Goal: Find specific page/section: Find specific page/section

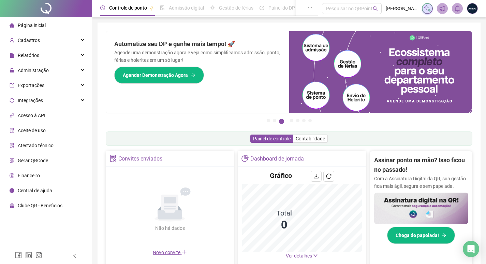
click at [41, 68] on span "Administração" at bounding box center [33, 70] width 31 height 5
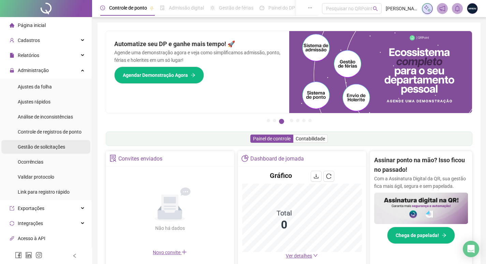
click at [50, 145] on span "Gestão de solicitações" at bounding box center [41, 146] width 47 height 5
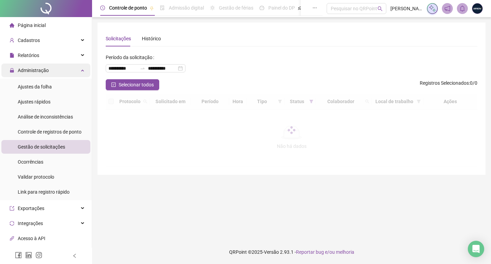
click at [33, 71] on span "Administração" at bounding box center [33, 70] width 31 height 5
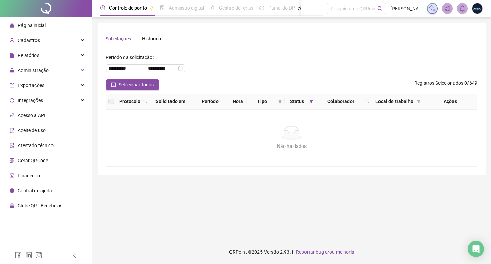
click at [43, 20] on div "Página inicial" at bounding box center [28, 25] width 36 height 14
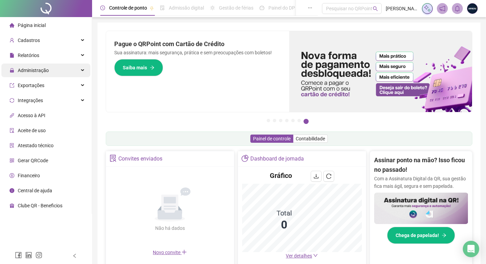
click at [53, 72] on div "Administração" at bounding box center [45, 70] width 89 height 14
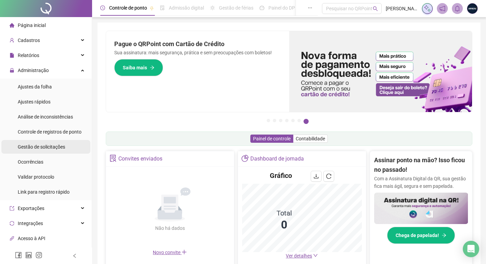
click at [54, 144] on span "Gestão de solicitações" at bounding box center [41, 146] width 47 height 5
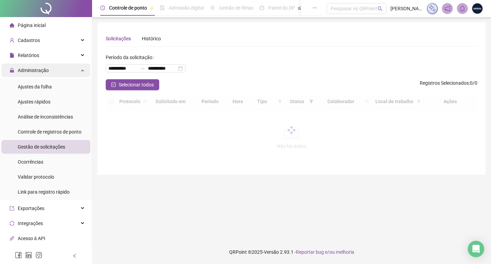
click at [52, 72] on div "Administração" at bounding box center [45, 70] width 89 height 14
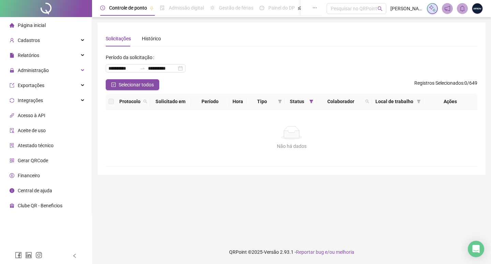
click at [52, 29] on li "Página inicial" at bounding box center [45, 25] width 89 height 14
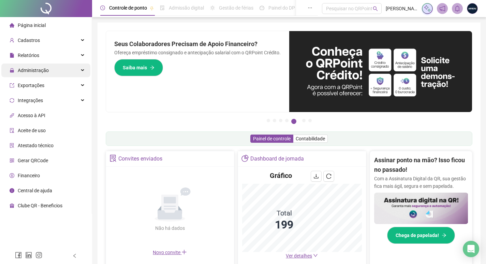
click at [49, 69] on div "Administração" at bounding box center [45, 70] width 89 height 14
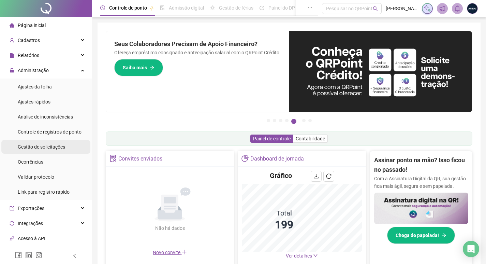
click at [50, 145] on span "Gestão de solicitações" at bounding box center [41, 146] width 47 height 5
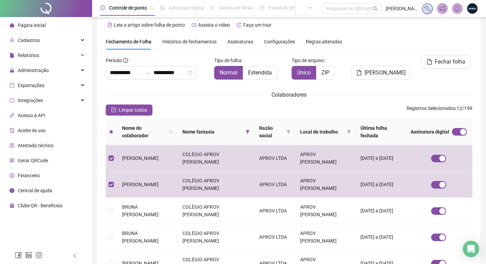
scroll to position [8, 0]
click at [47, 63] on span "Administração" at bounding box center [29, 70] width 39 height 14
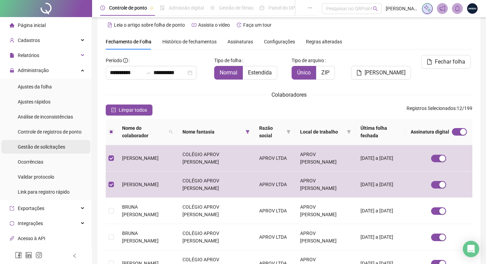
click at [51, 150] on div "Gestão de solicitações" at bounding box center [41, 147] width 47 height 14
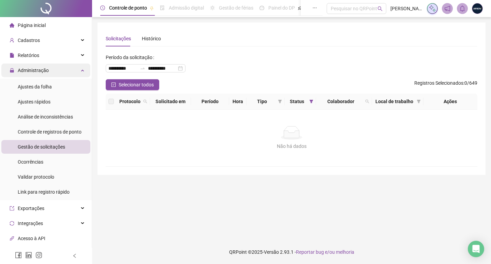
click at [49, 68] on div "Administração" at bounding box center [45, 70] width 89 height 14
